Goal: Task Accomplishment & Management: Manage account settings

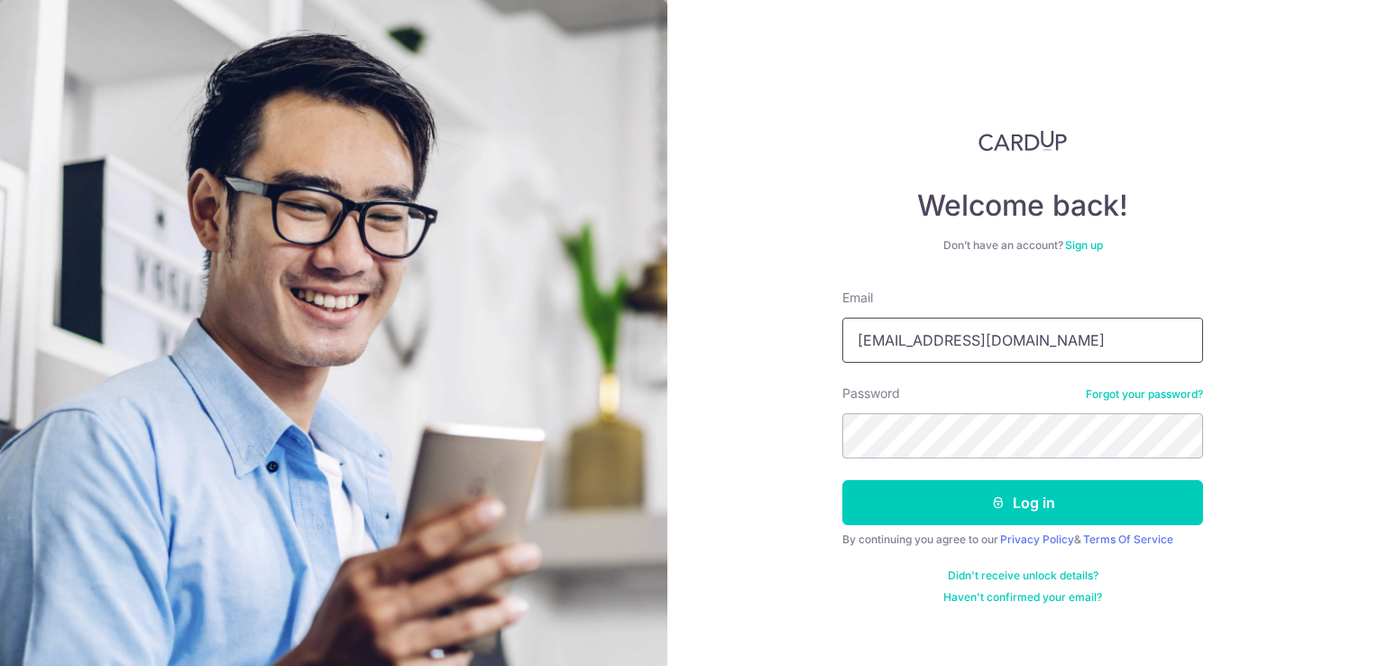
click at [1039, 347] on input "yckao912@gmail.com" at bounding box center [1023, 340] width 361 height 45
type input "[EMAIL_ADDRESS][DOMAIN_NAME]"
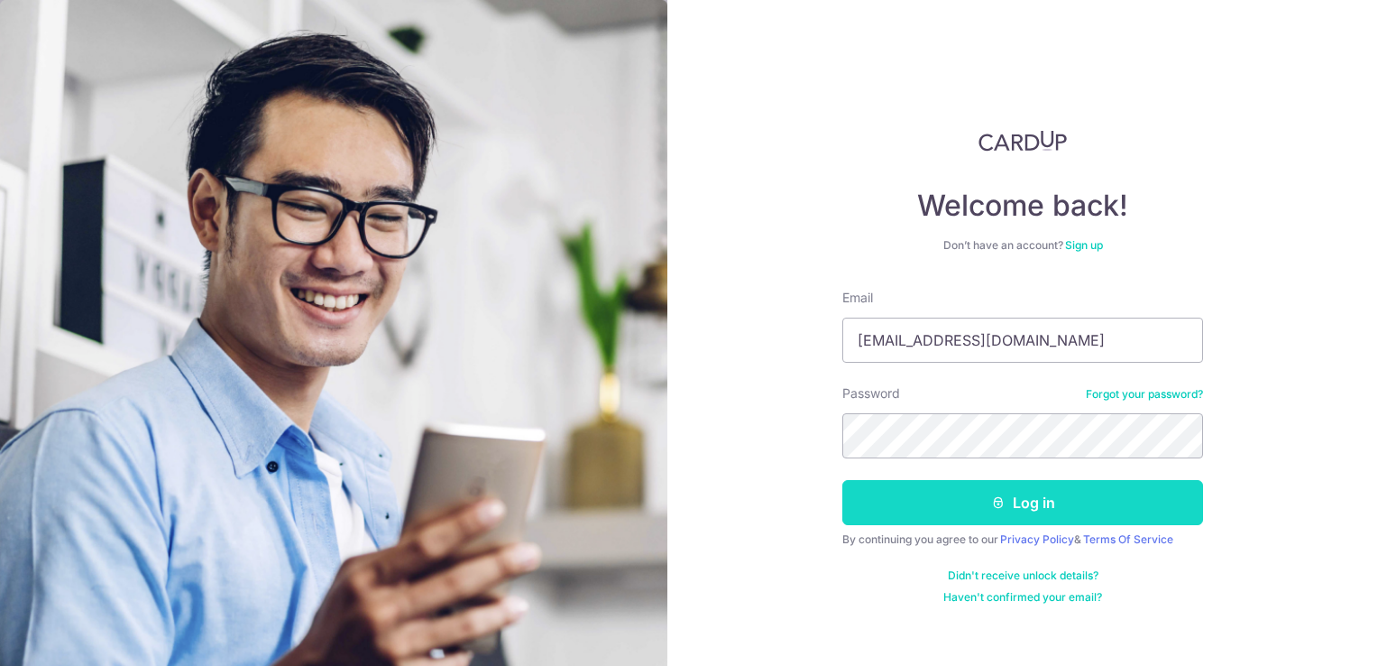
click at [1071, 509] on button "Log in" at bounding box center [1023, 502] width 361 height 45
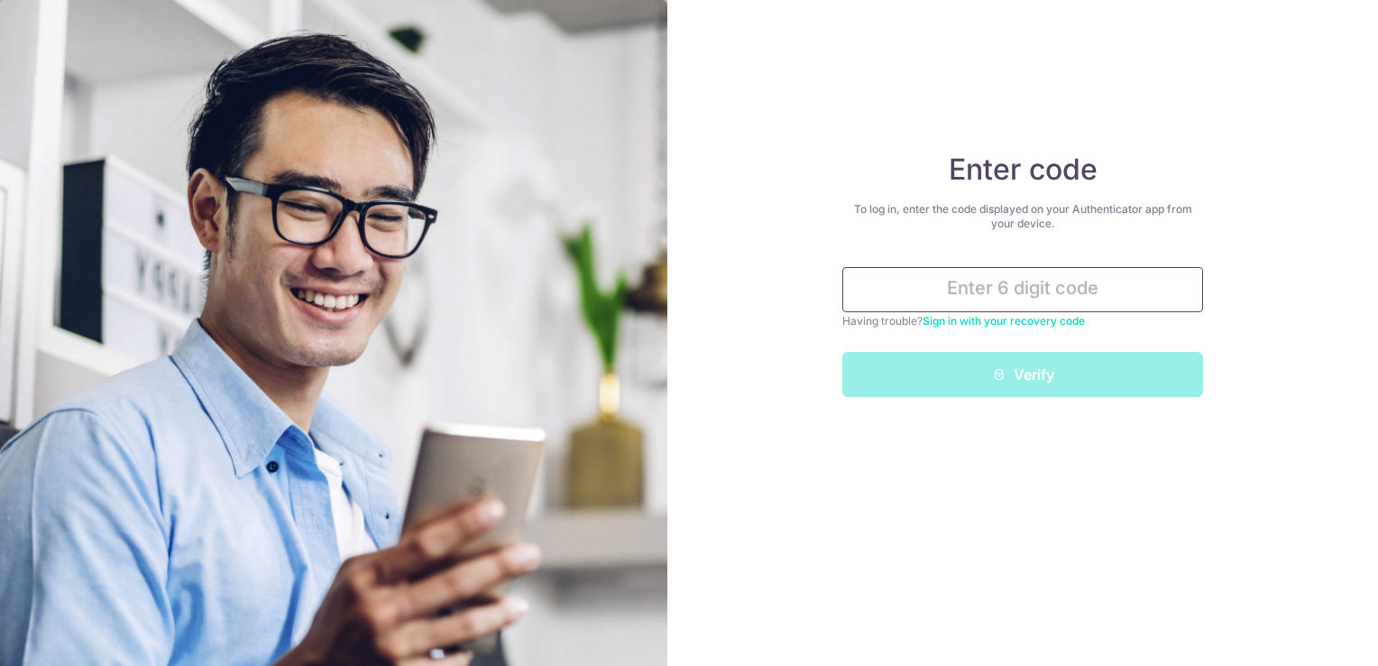
click at [1028, 294] on input "text" at bounding box center [1023, 289] width 361 height 45
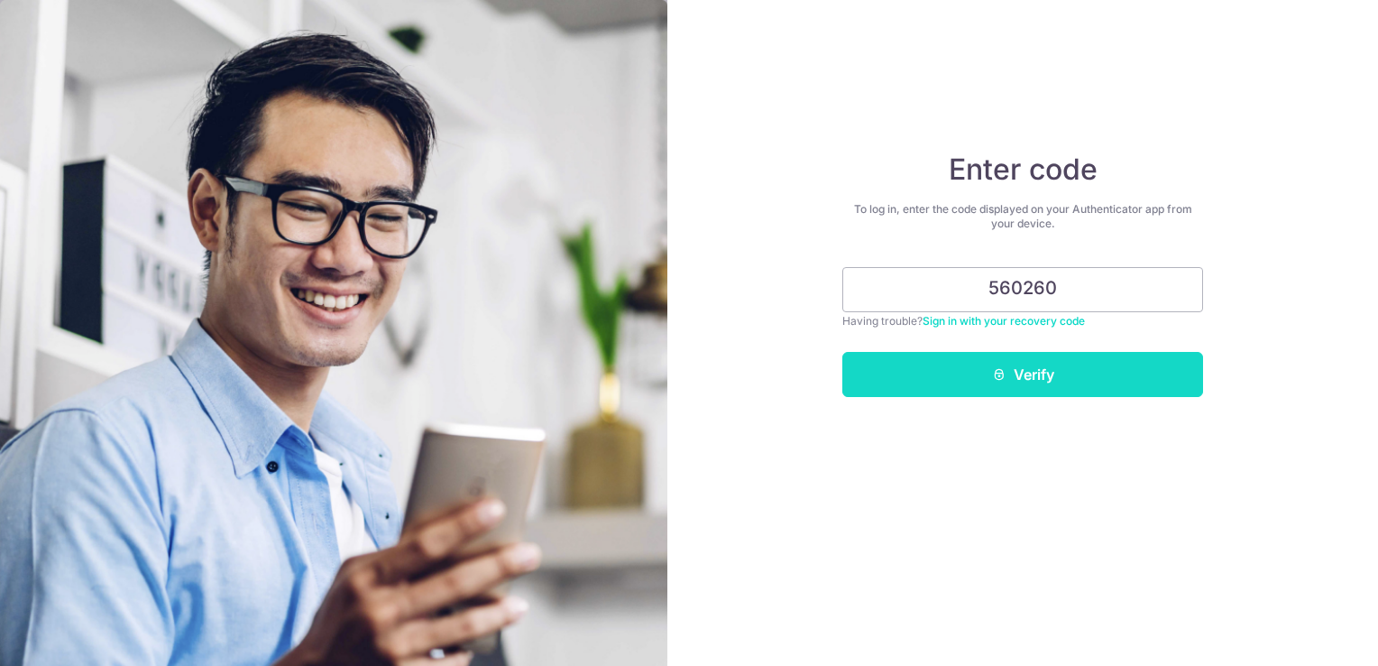
type input "560260"
click at [1060, 376] on button "Verify" at bounding box center [1023, 374] width 361 height 45
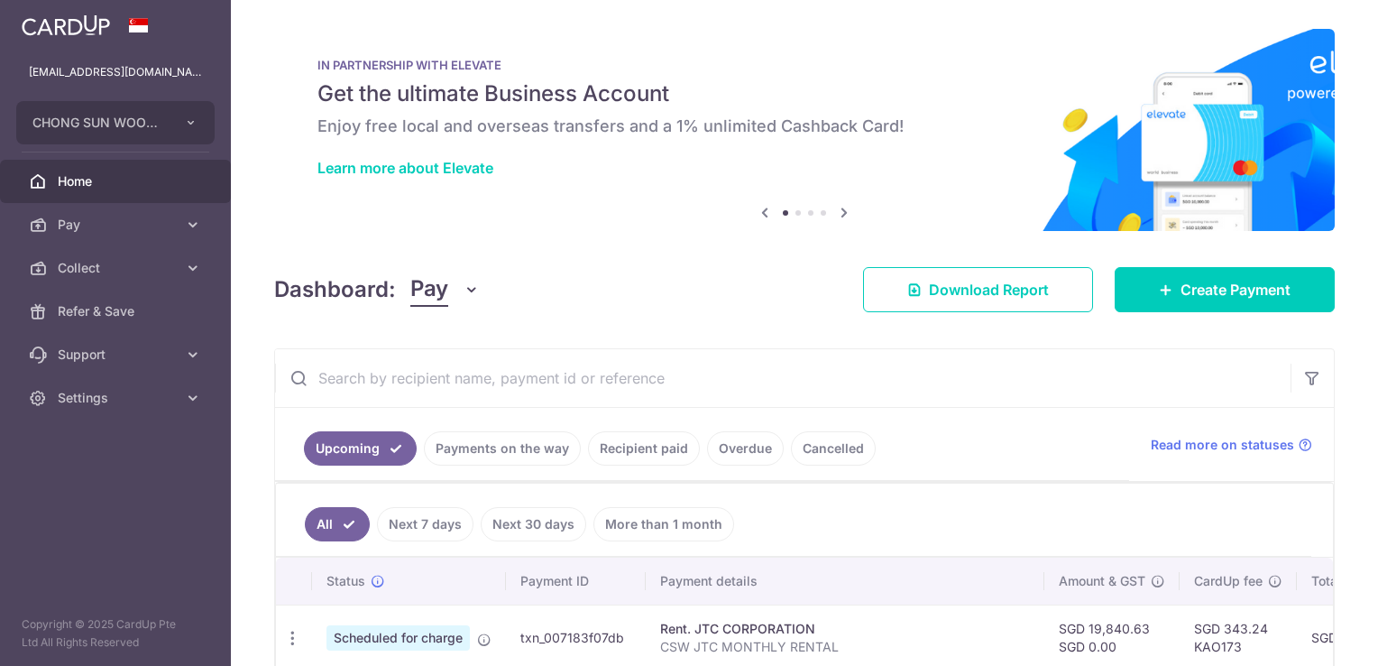
scroll to position [32, 0]
